Goal: Transaction & Acquisition: Purchase product/service

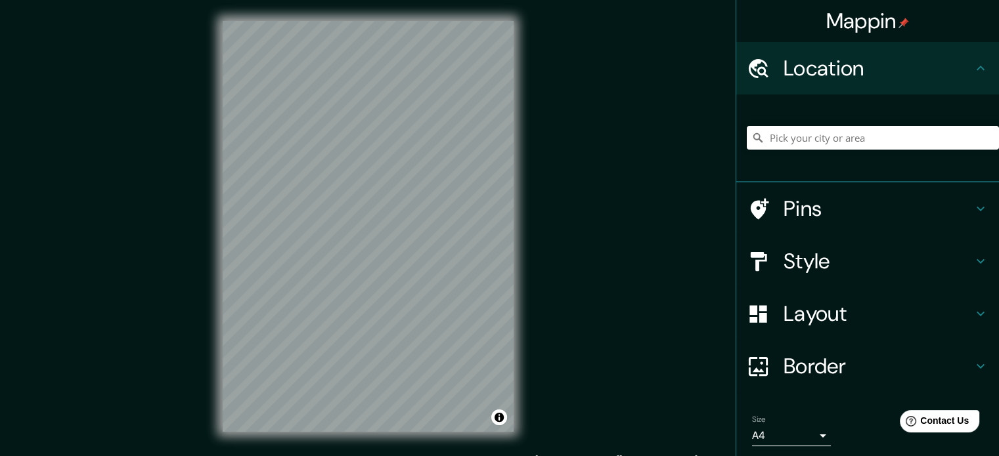
click at [615, 230] on div "Mappin Location Pins Style Layout Border Choose a border. Hint : you can make l…" at bounding box center [499, 237] width 999 height 474
click at [546, 194] on div "Mappin Location Pins Style Layout Border Choose a border. Hint : you can make l…" at bounding box center [499, 237] width 999 height 474
click at [856, 272] on h4 "Style" at bounding box center [877, 261] width 189 height 26
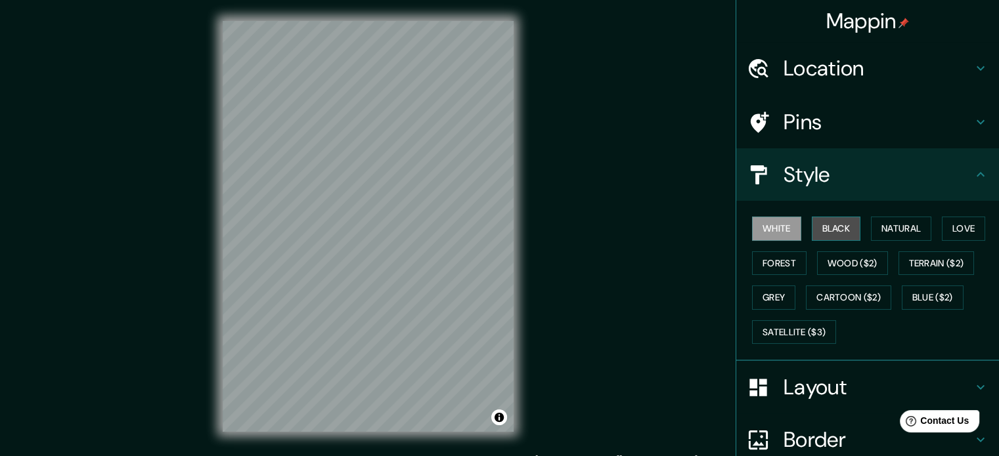
click at [835, 226] on button "Black" at bounding box center [836, 229] width 49 height 24
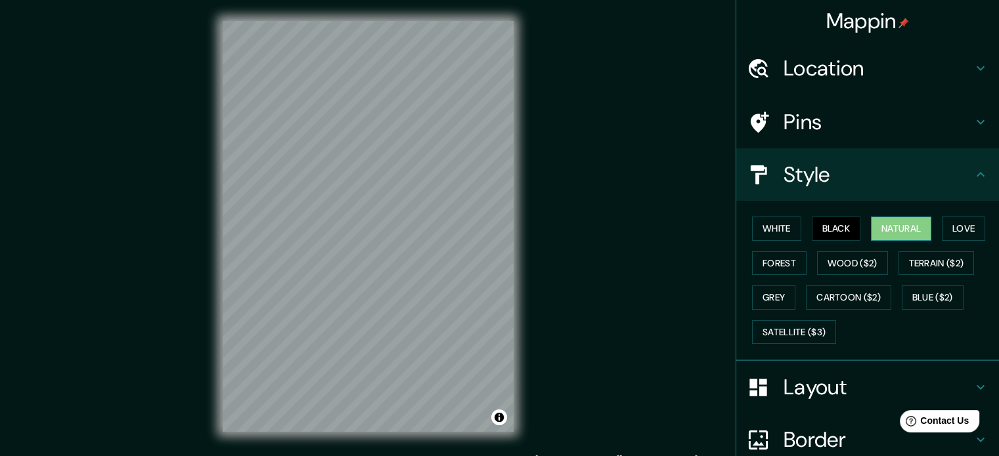
click at [896, 228] on button "Natural" at bounding box center [901, 229] width 60 height 24
click at [942, 227] on button "Love" at bounding box center [963, 229] width 43 height 24
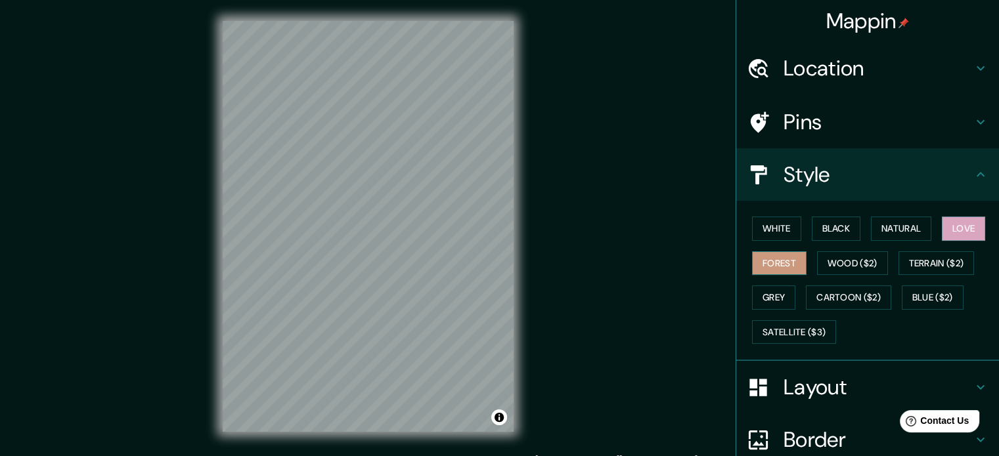
click at [770, 270] on button "Forest" at bounding box center [779, 263] width 54 height 24
click at [819, 264] on button "Wood ($2)" at bounding box center [852, 263] width 71 height 24
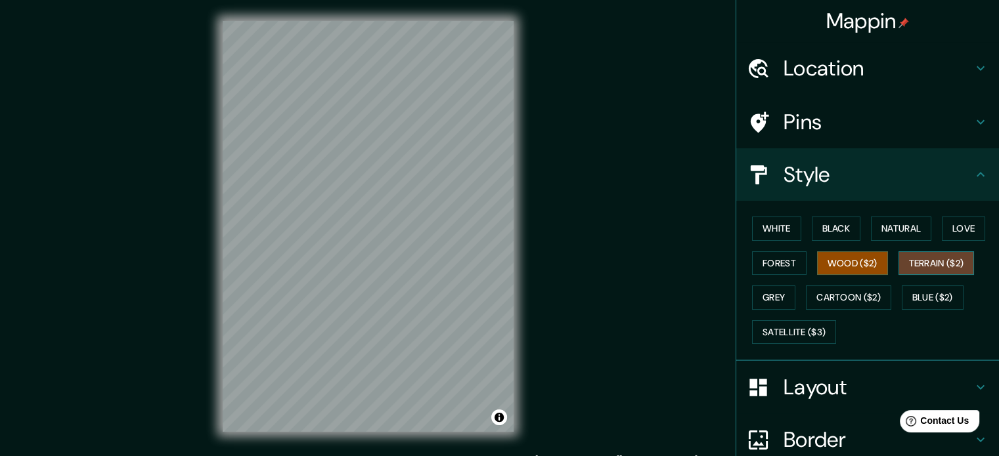
click at [924, 266] on button "Terrain ($2)" at bounding box center [936, 263] width 76 height 24
click at [925, 303] on button "Blue ($2)" at bounding box center [932, 298] width 62 height 24
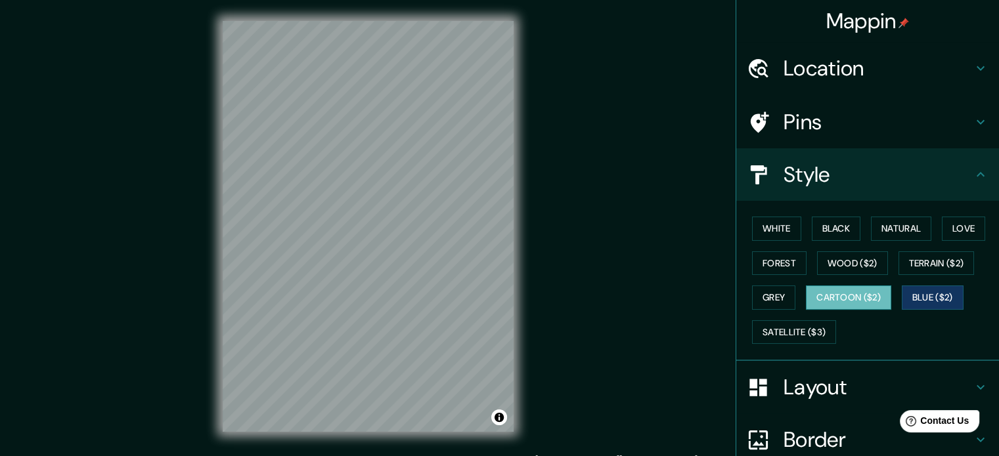
click at [845, 299] on button "Cartoon ($2)" at bounding box center [848, 298] width 85 height 24
click at [763, 297] on button "Grey" at bounding box center [773, 298] width 43 height 24
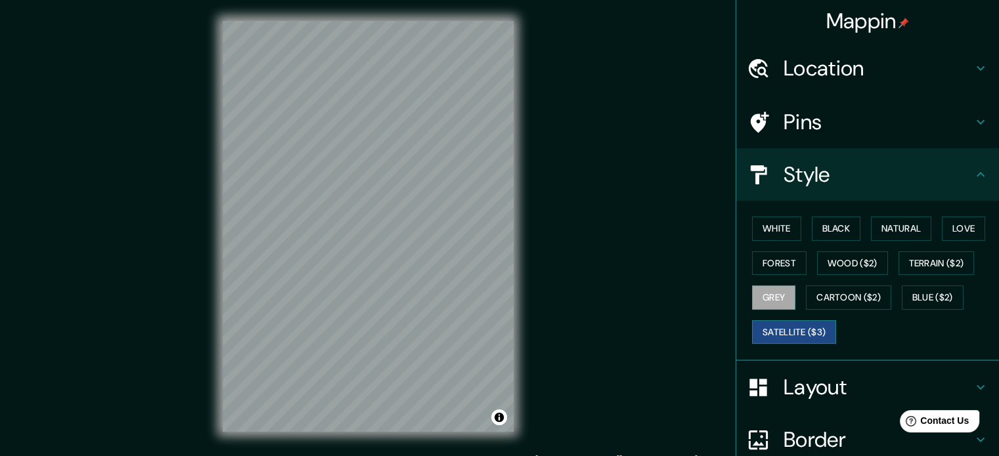
click at [777, 336] on button "Satellite ($3)" at bounding box center [794, 332] width 84 height 24
click at [785, 231] on button "White" at bounding box center [776, 229] width 49 height 24
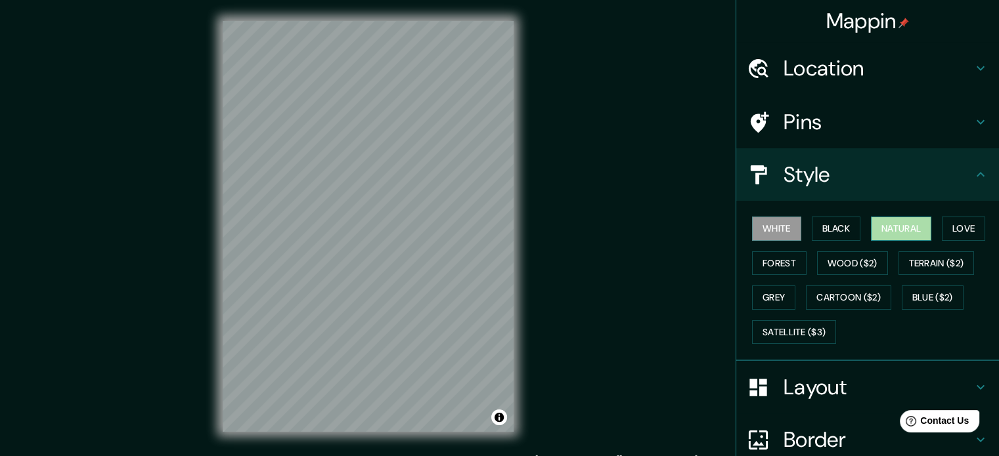
click at [880, 228] on button "Natural" at bounding box center [901, 229] width 60 height 24
click at [528, 255] on div "© Mapbox © OpenStreetMap Improve this map" at bounding box center [368, 226] width 333 height 453
